Goal: Task Accomplishment & Management: Manage account settings

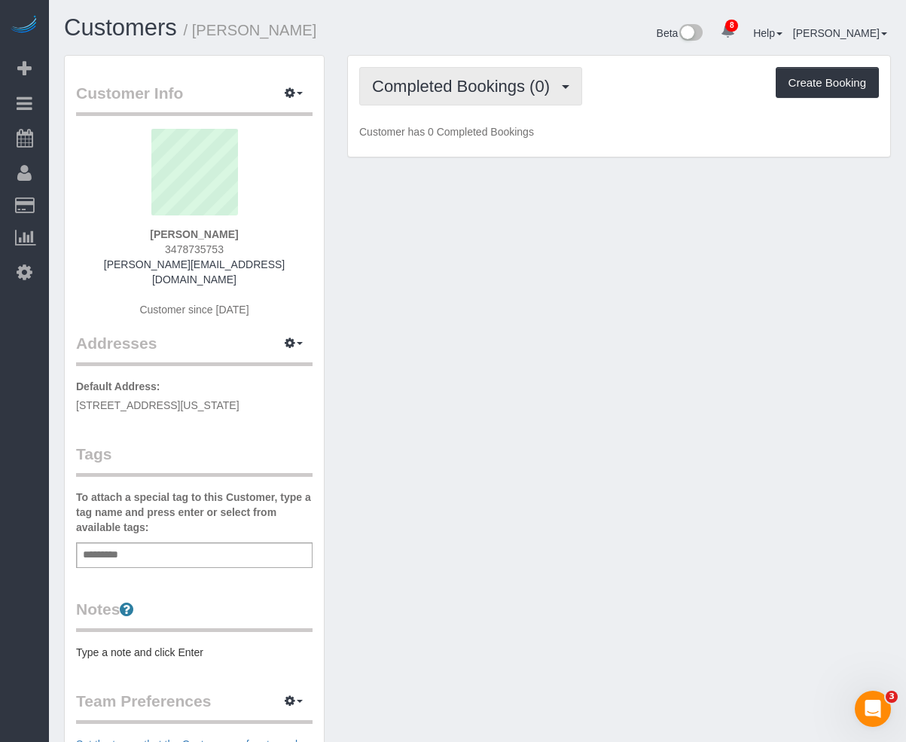
click at [431, 90] on span "Completed Bookings (0)" at bounding box center [464, 86] width 185 height 19
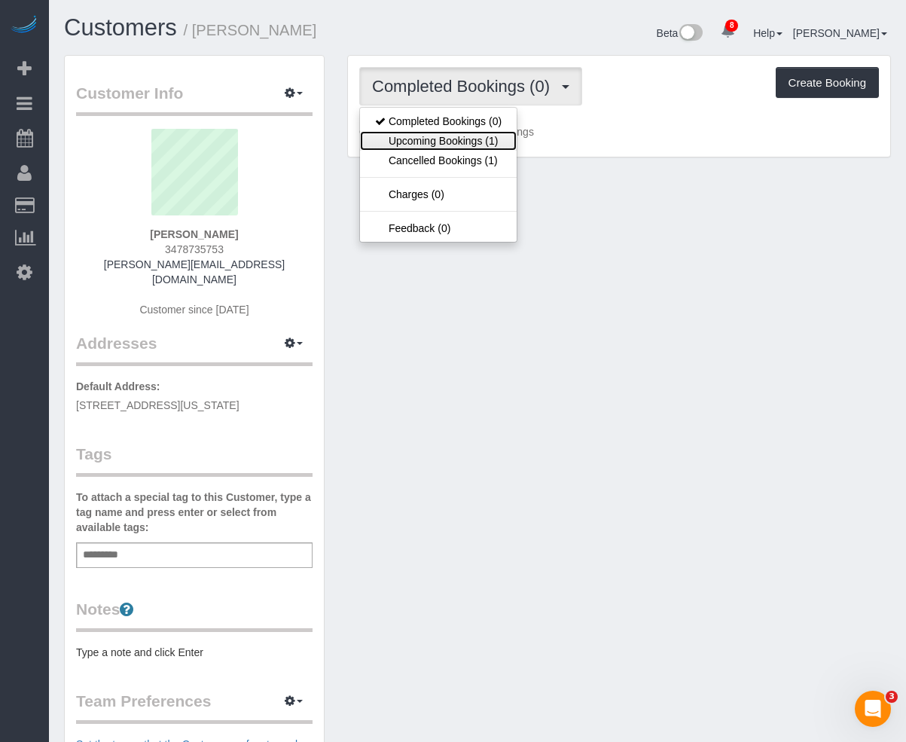
click at [422, 139] on link "Upcoming Bookings (1)" at bounding box center [438, 141] width 157 height 20
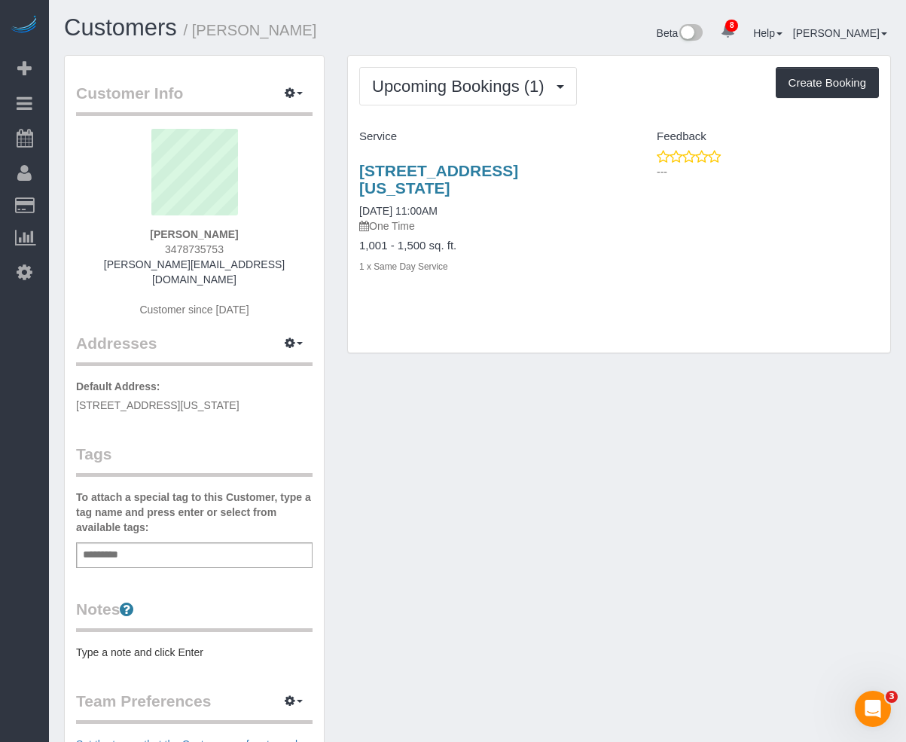
click at [501, 117] on div "Upcoming Bookings (1) Completed Bookings (0) Upcoming Bookings (1) Cancelled Bo…" at bounding box center [619, 204] width 542 height 297
click at [501, 100] on button "Upcoming Bookings (1)" at bounding box center [468, 86] width 218 height 38
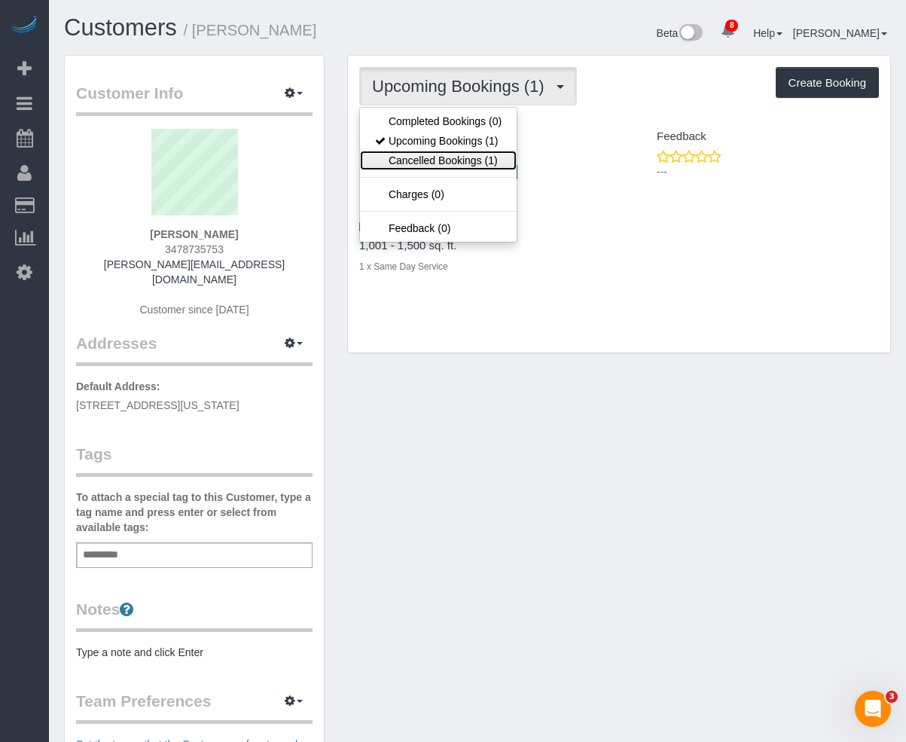
click at [446, 163] on link "Cancelled Bookings (1)" at bounding box center [438, 161] width 157 height 20
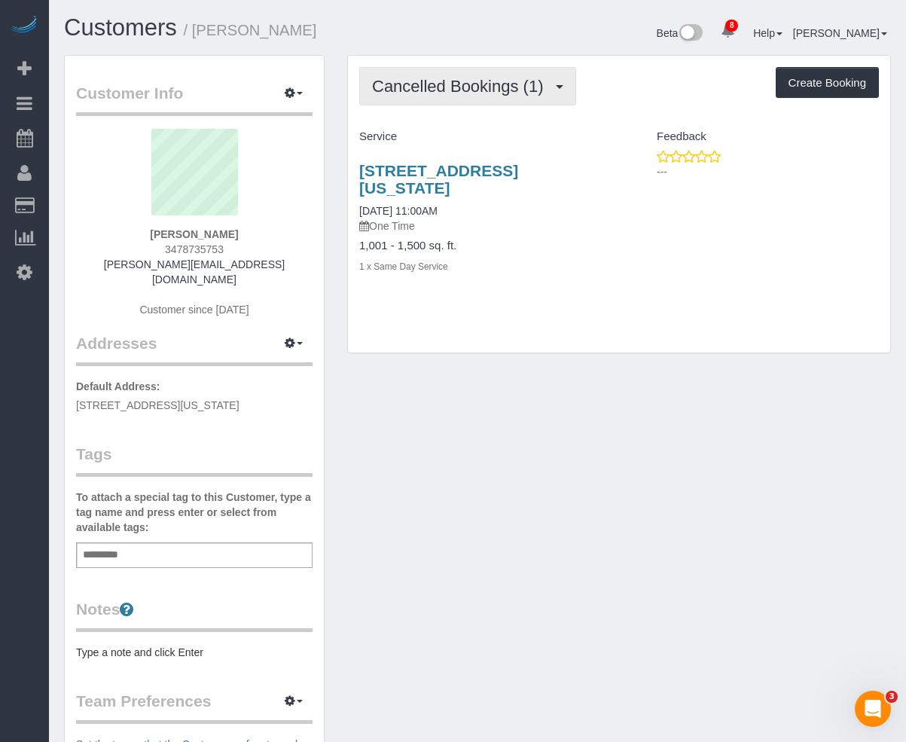
click at [449, 81] on span "Cancelled Bookings (1)" at bounding box center [461, 86] width 178 height 19
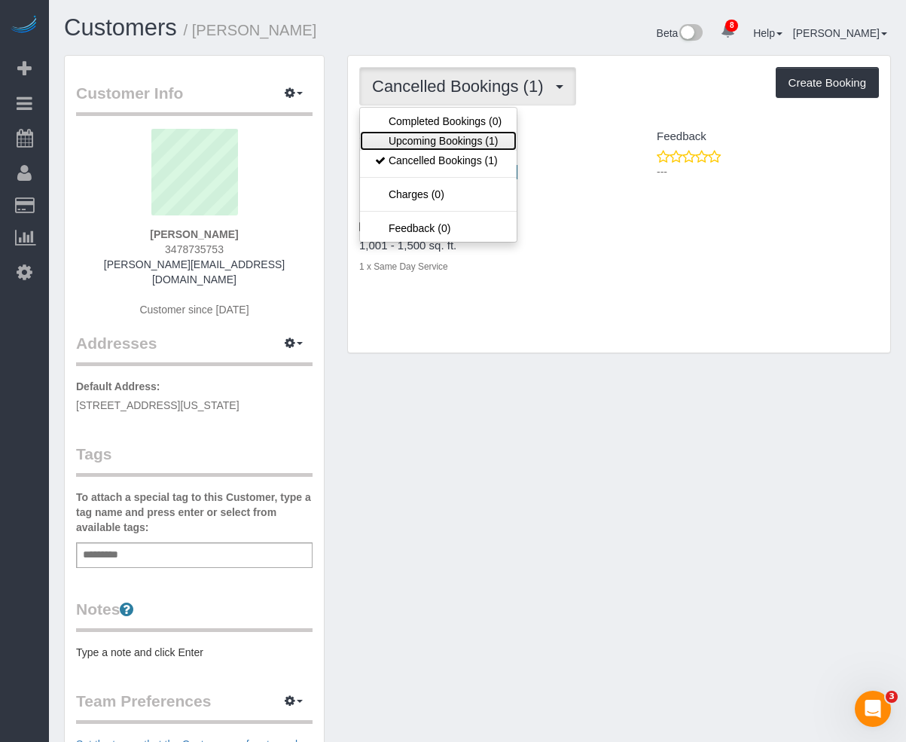
click at [431, 139] on link "Upcoming Bookings (1)" at bounding box center [438, 141] width 157 height 20
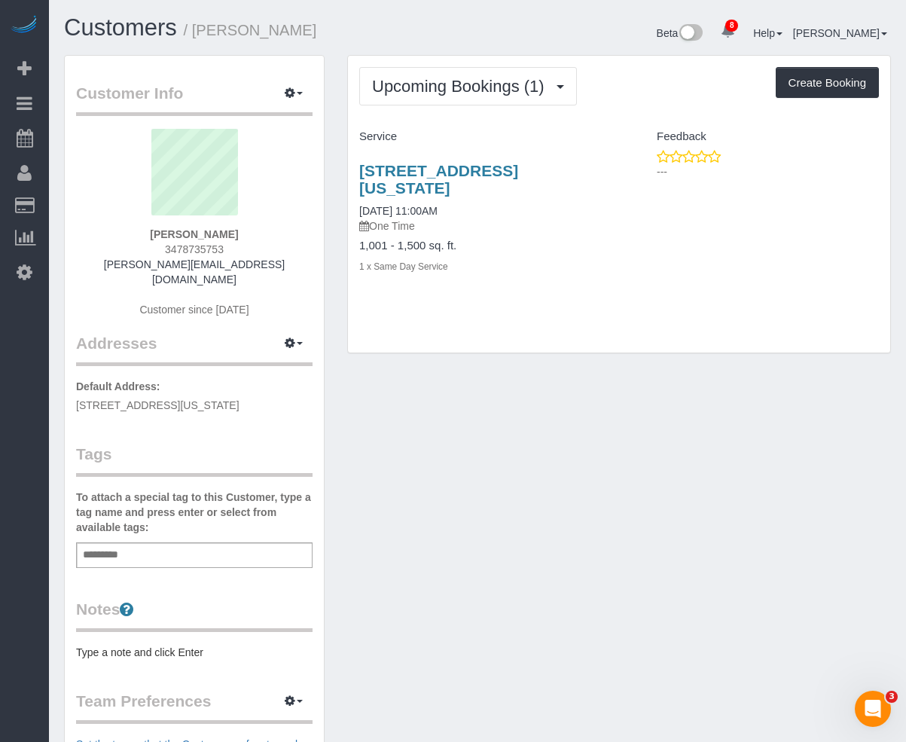
click at [232, 218] on sui-profile-pic at bounding box center [194, 178] width 214 height 98
drag, startPoint x: 235, startPoint y: 231, endPoint x: 155, endPoint y: 239, distance: 80.2
click at [155, 239] on div "Esther Forika 3478735753 esther.forika@yahoo.com Customer since 2025" at bounding box center [194, 230] width 236 height 203
copy strong "Esther Forika"
click at [470, 81] on span "Upcoming Bookings (1)" at bounding box center [462, 86] width 180 height 19
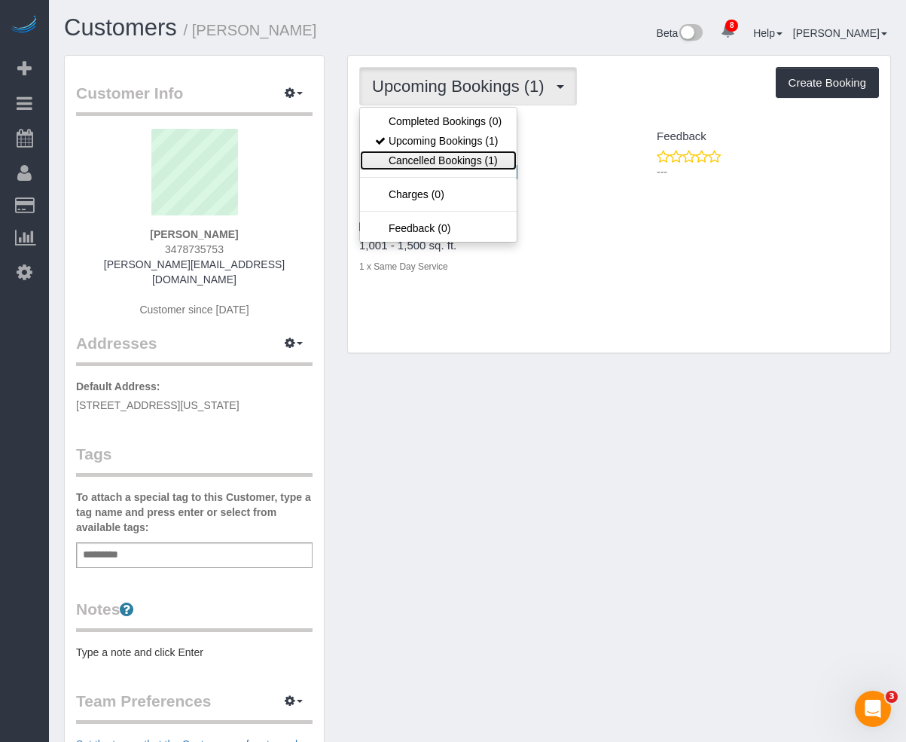
click at [468, 157] on link "Cancelled Bookings (1)" at bounding box center [438, 161] width 157 height 20
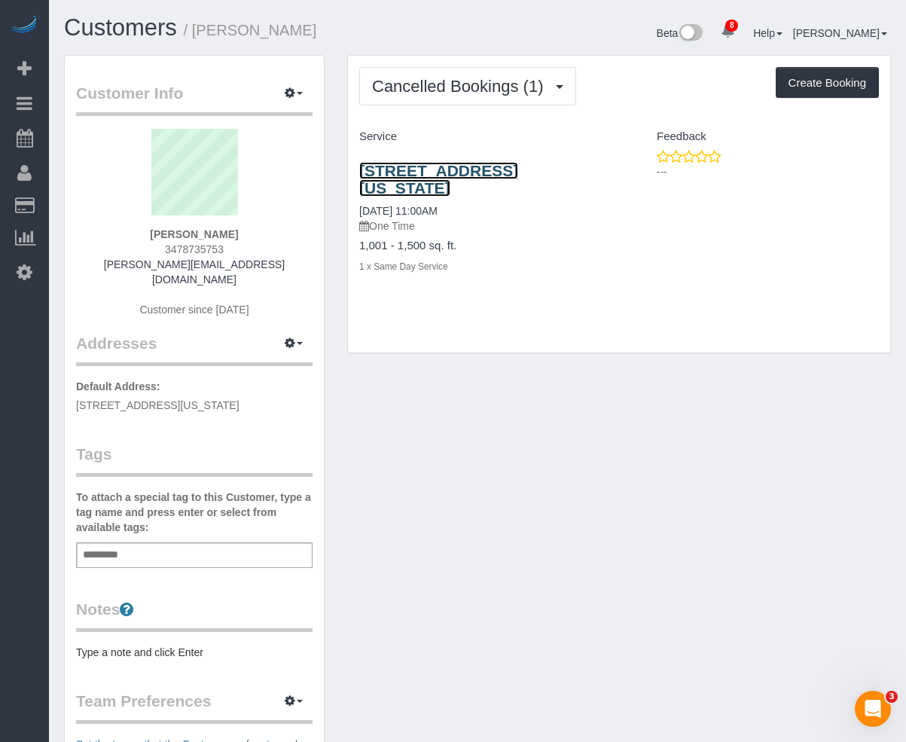
click at [462, 172] on link "232 W 260th St, New York, NY 10471" at bounding box center [438, 179] width 159 height 35
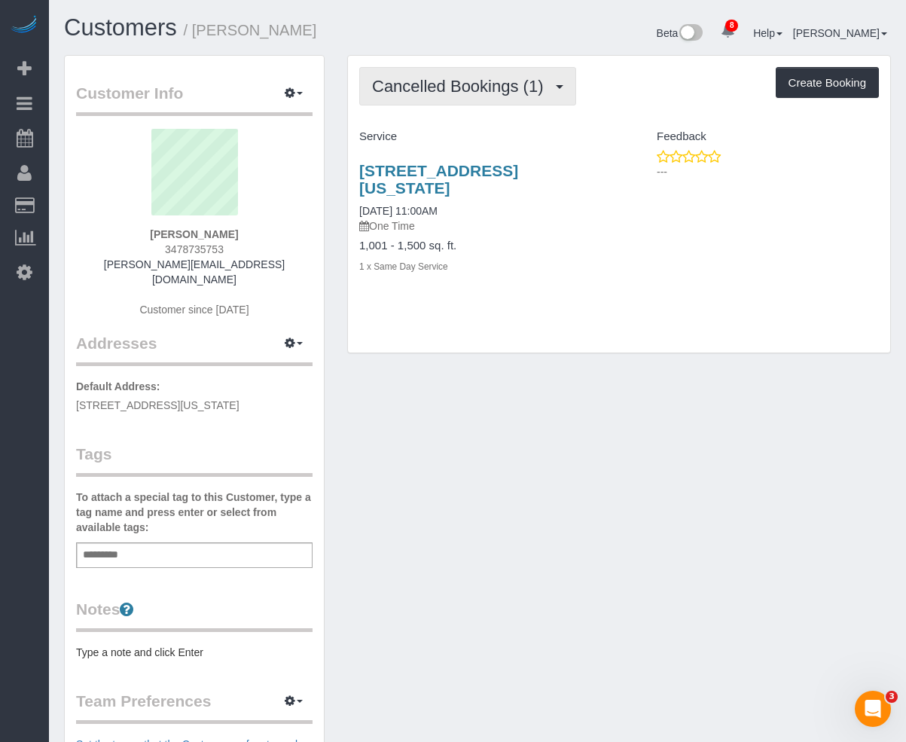
click at [404, 93] on span "Cancelled Bookings (1)" at bounding box center [461, 86] width 178 height 19
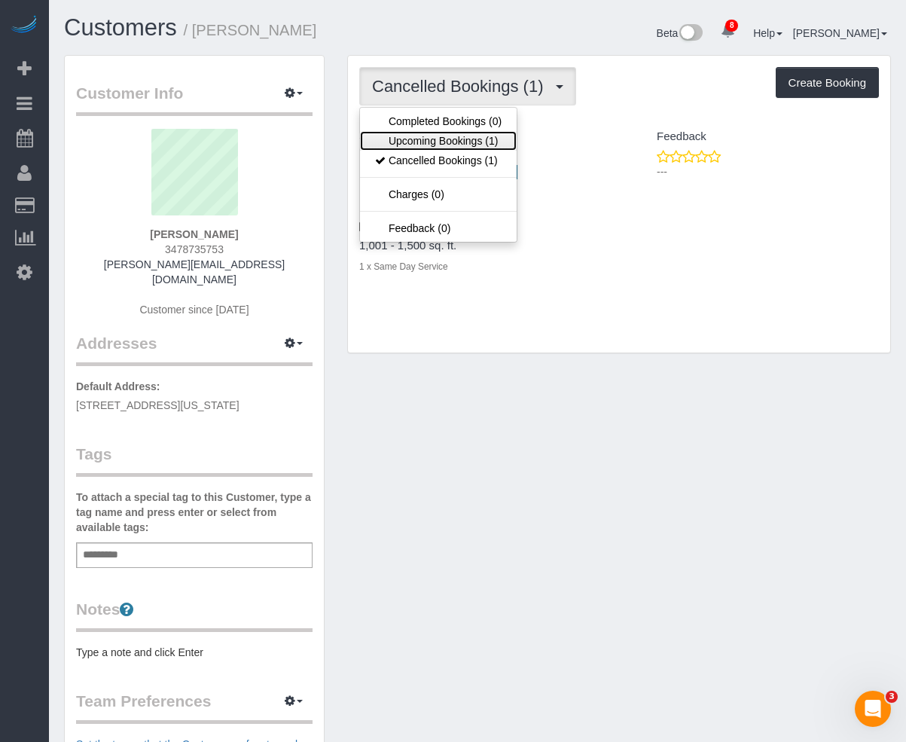
click at [421, 147] on link "Upcoming Bookings (1)" at bounding box center [438, 141] width 157 height 20
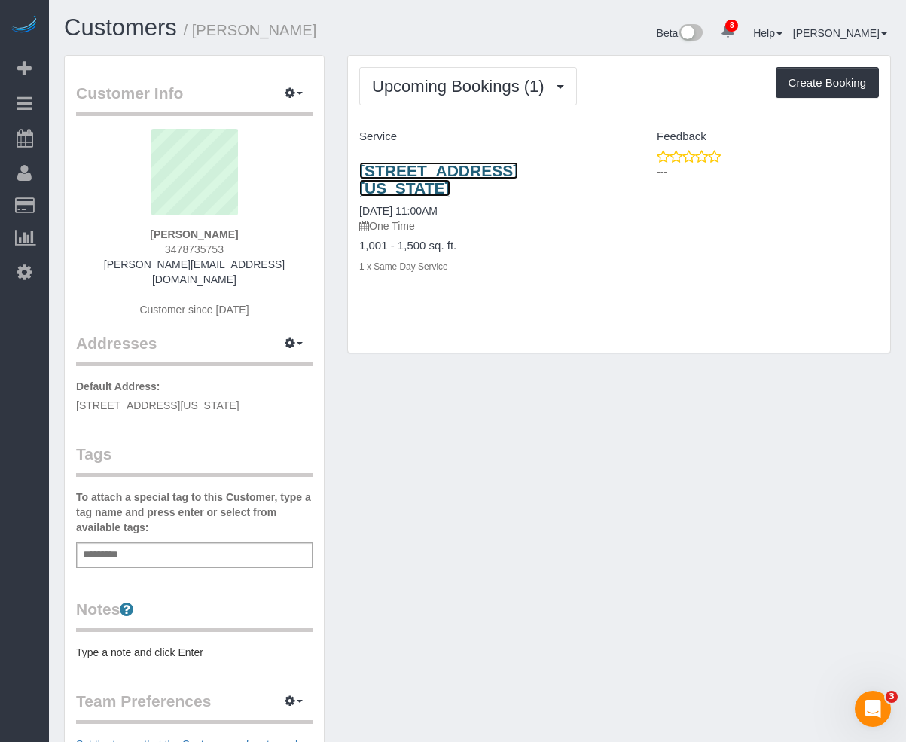
click at [434, 172] on link "232 W 260th St, New York, NY 10471" at bounding box center [438, 179] width 159 height 35
drag, startPoint x: 266, startPoint y: 393, endPoint x: 465, endPoint y: 280, distance: 228.6
click at [73, 390] on div "Customer Info Edit Contact Info Send Message Email Preferences Special Sales Ta…" at bounding box center [194, 559] width 259 height 1007
copy span "232 w 260th st, New York, NY 10471"
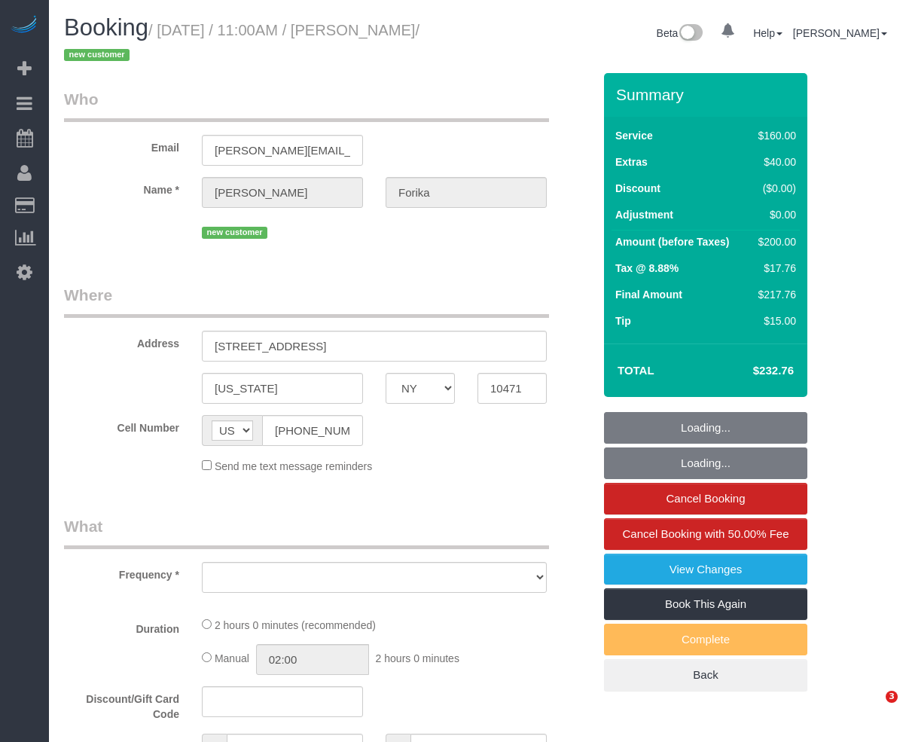
select select "NY"
select select "string:stripe-pm_1RvWji4VGloSiKo7kX9Qp7Cw"
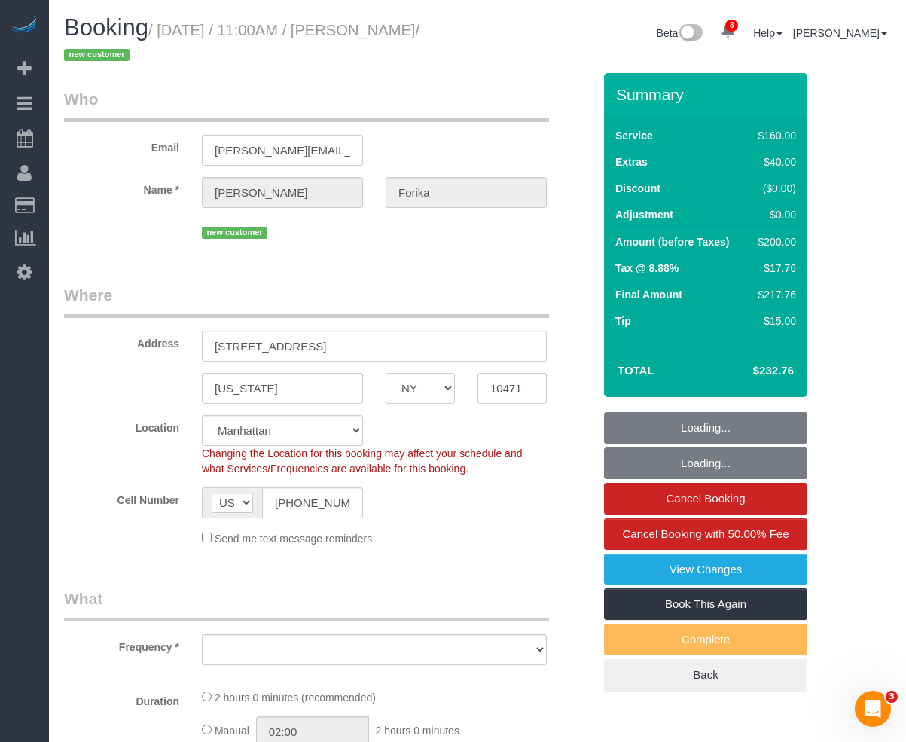
select select "object:697"
select select "spot1"
select select "number:59"
select select "number:72"
select select "number:15"
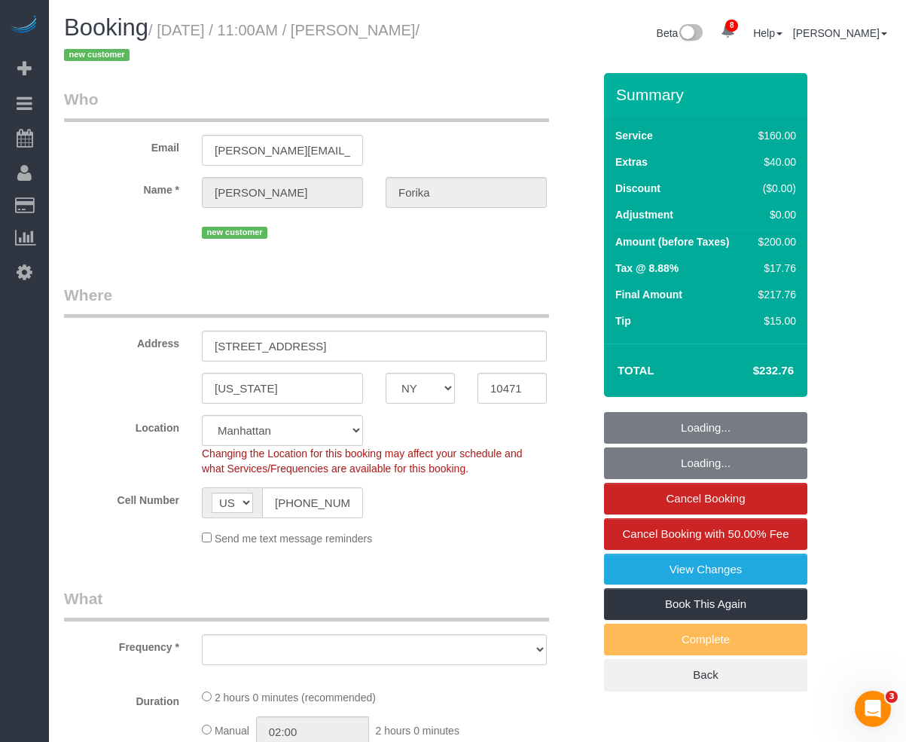
select select "number:5"
select select "object:846"
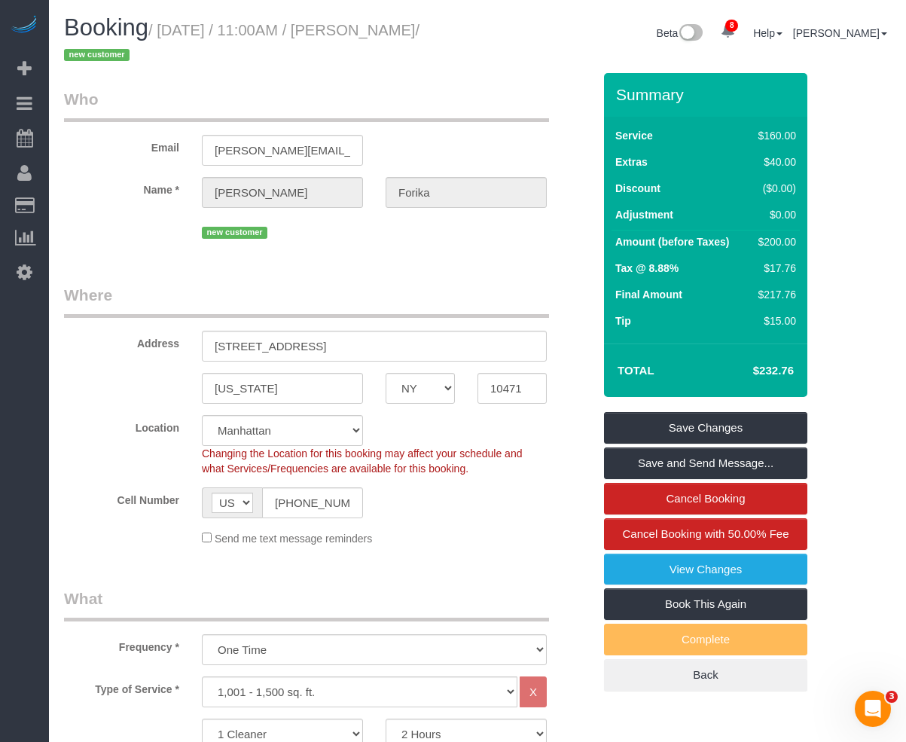
click at [370, 294] on legend "Where" at bounding box center [306, 301] width 485 height 34
click at [314, 55] on h1 "Booking / August 13, 2025 / 11:00AM / Esther Forika / new customer" at bounding box center [265, 40] width 402 height 51
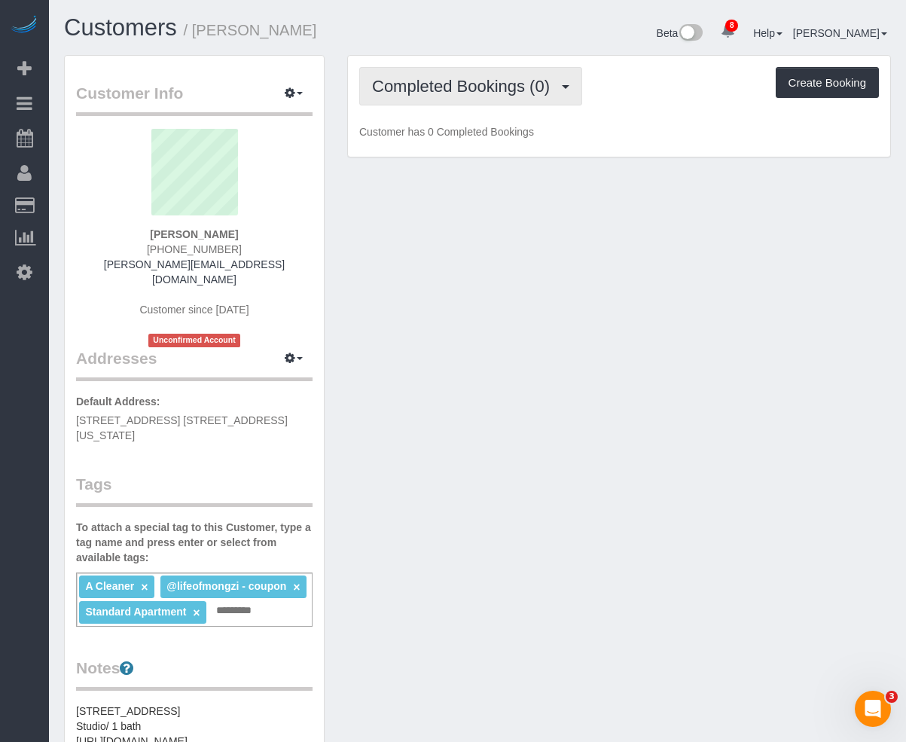
click at [459, 72] on button "Completed Bookings (0)" at bounding box center [470, 86] width 223 height 38
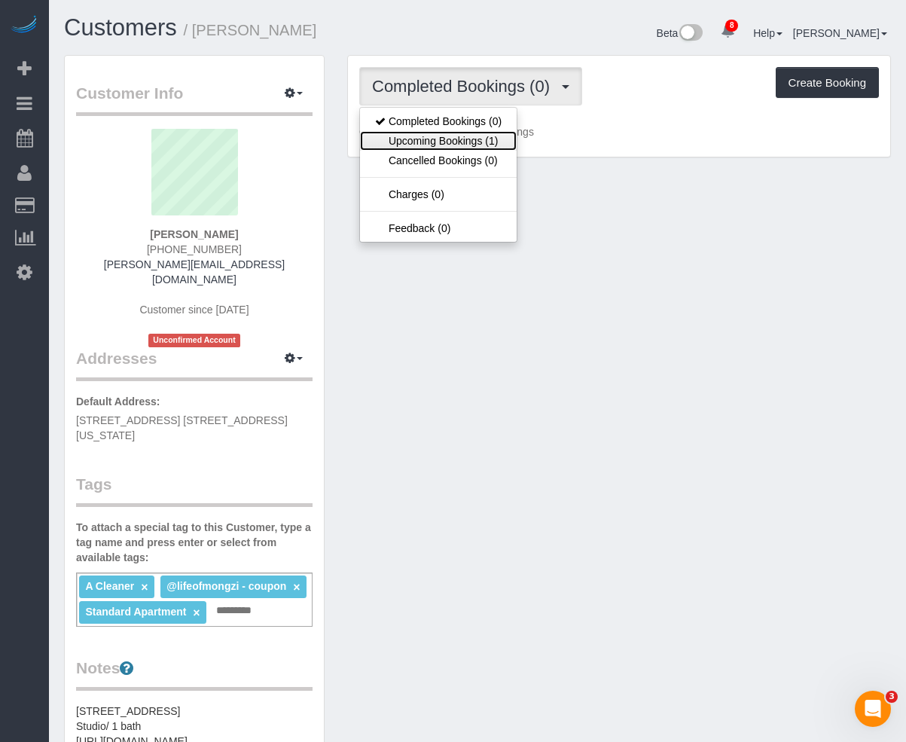
click at [456, 131] on link "Upcoming Bookings (1)" at bounding box center [438, 141] width 157 height 20
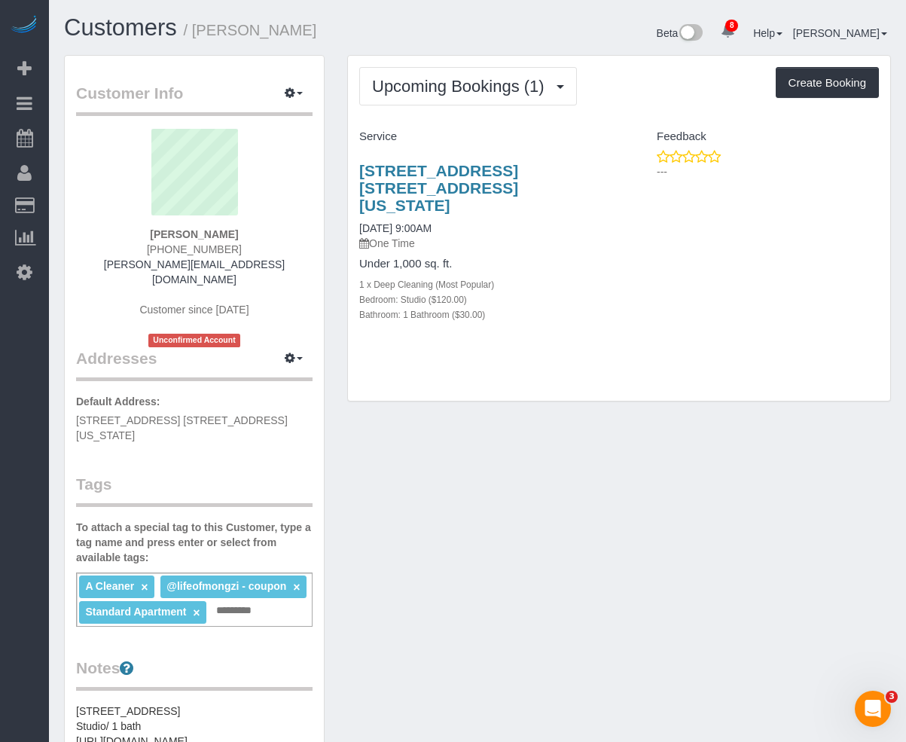
drag, startPoint x: 520, startPoint y: 184, endPoint x: 343, endPoint y: 171, distance: 177.5
click at [343, 171] on div "Upcoming Bookings (1) Completed Bookings (0) Upcoming Bookings (1) Cancelled Bo…" at bounding box center [619, 235] width 566 height 361
copy link "[STREET_ADDRESS] [STREET_ADDRESS][US_STATE]"
click at [505, 198] on div "[STREET_ADDRESS] [STREET_ADDRESS][US_STATE] [DATE] 9:00AM One Time" at bounding box center [483, 206] width 248 height 89
drag, startPoint x: 529, startPoint y: 189, endPoint x: 358, endPoint y: 168, distance: 172.2
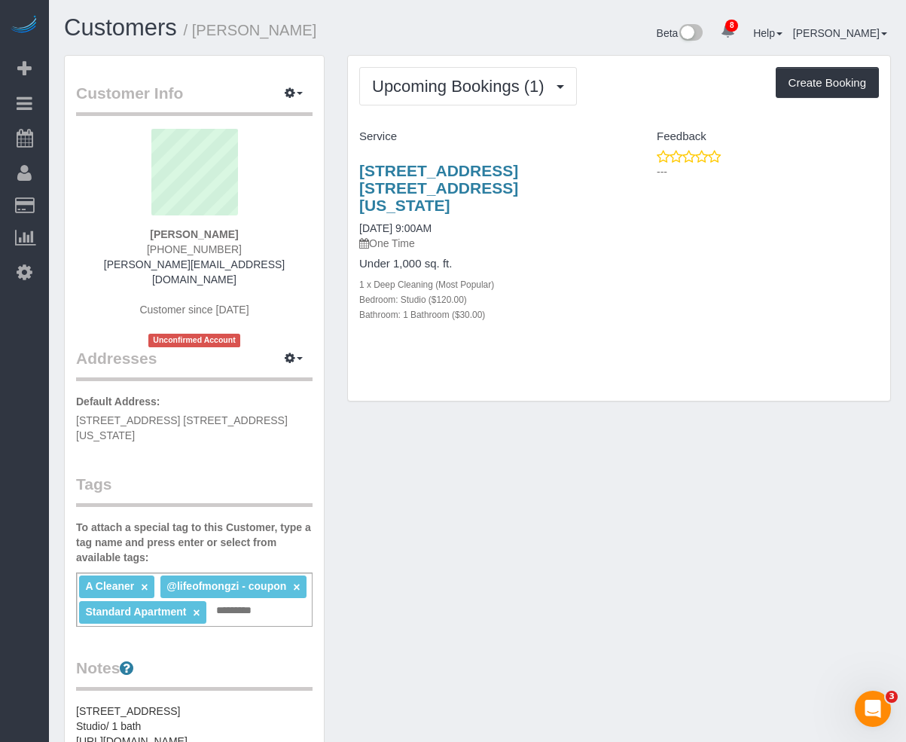
click at [358, 168] on div "[STREET_ADDRESS] [STREET_ADDRESS][US_STATE] [DATE] 9:00AM One Time Under 1,000 …" at bounding box center [483, 250] width 271 height 202
copy link "[STREET_ADDRESS] [STREET_ADDRESS][US_STATE]"
